Goal: Navigation & Orientation: Go to known website

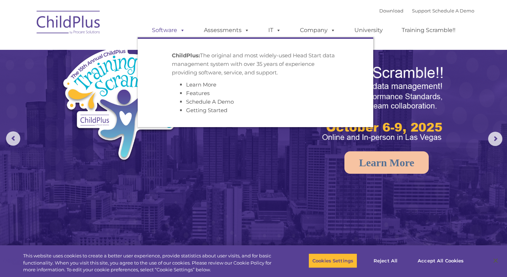
select select "MEDIUM"
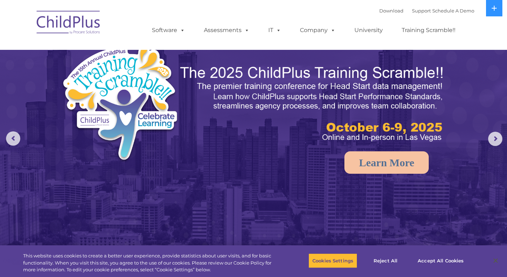
click at [82, 26] on img at bounding box center [68, 24] width 71 height 36
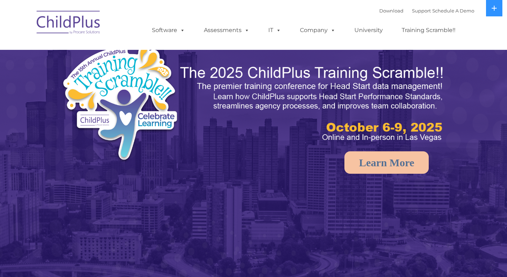
select select "MEDIUM"
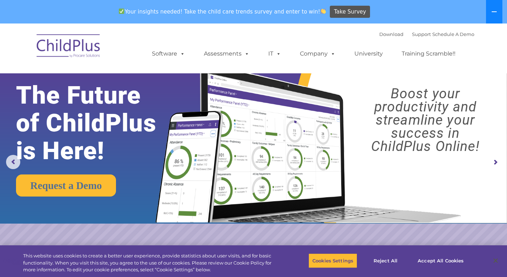
click at [492, 12] on icon at bounding box center [494, 12] width 6 height 6
